Goal: Navigation & Orientation: Understand site structure

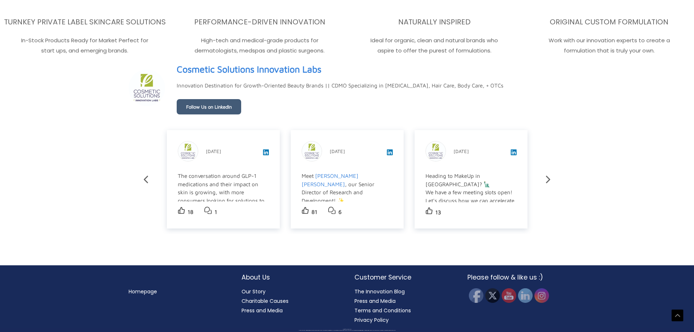
scroll to position [1304, 0]
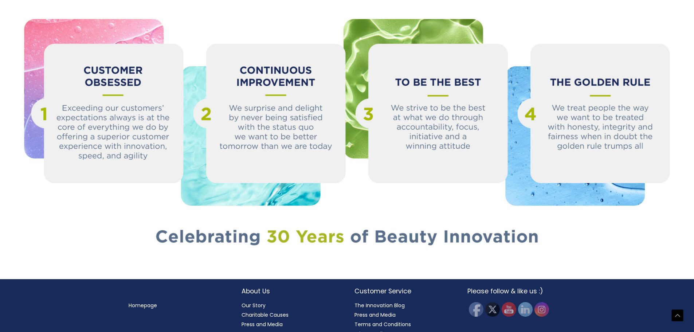
scroll to position [814, 0]
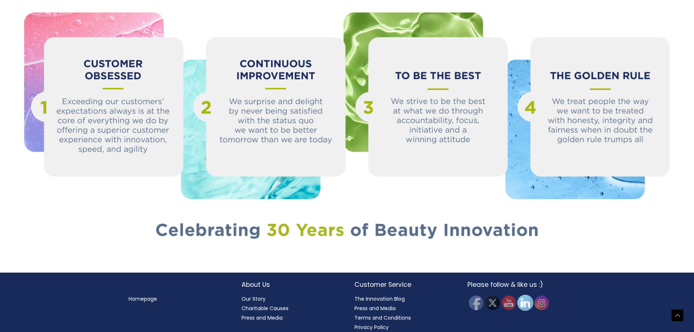
click at [519, 296] on img at bounding box center [525, 302] width 16 height 16
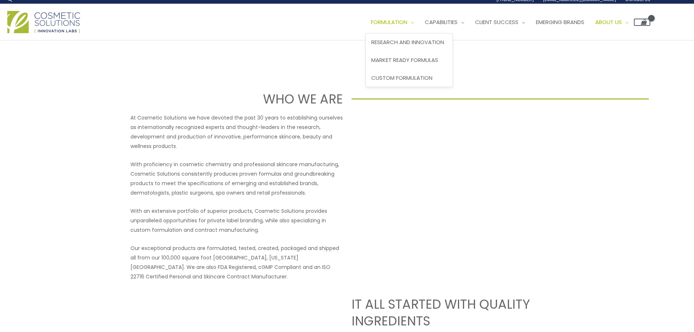
scroll to position [0, 0]
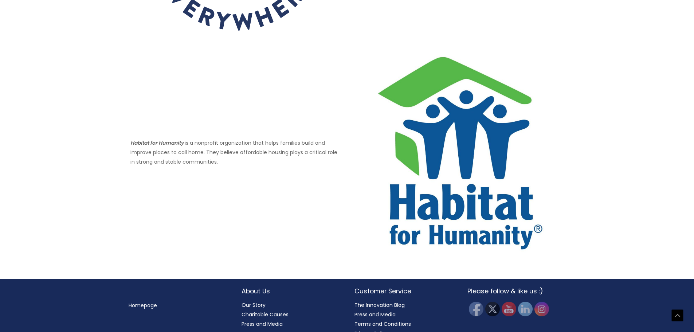
scroll to position [459, 0]
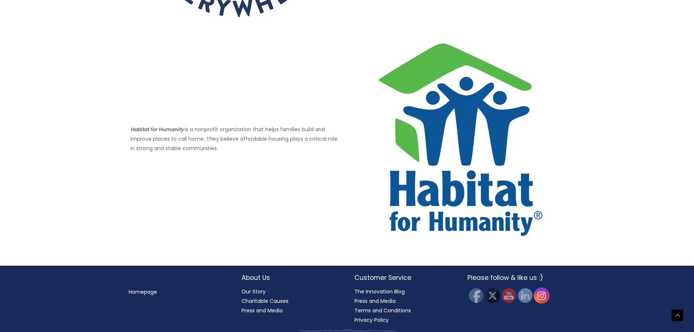
click at [544, 300] on img at bounding box center [541, 295] width 16 height 16
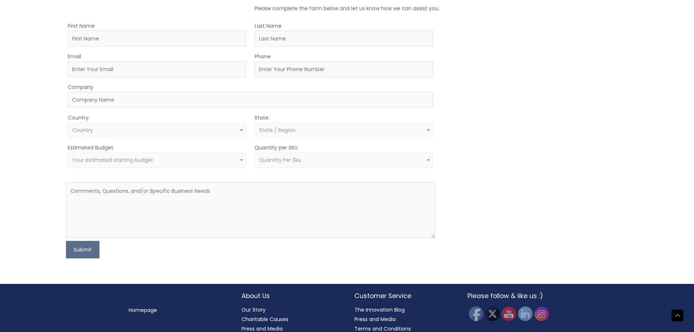
scroll to position [441, 0]
